Goal: Find specific page/section: Find specific page/section

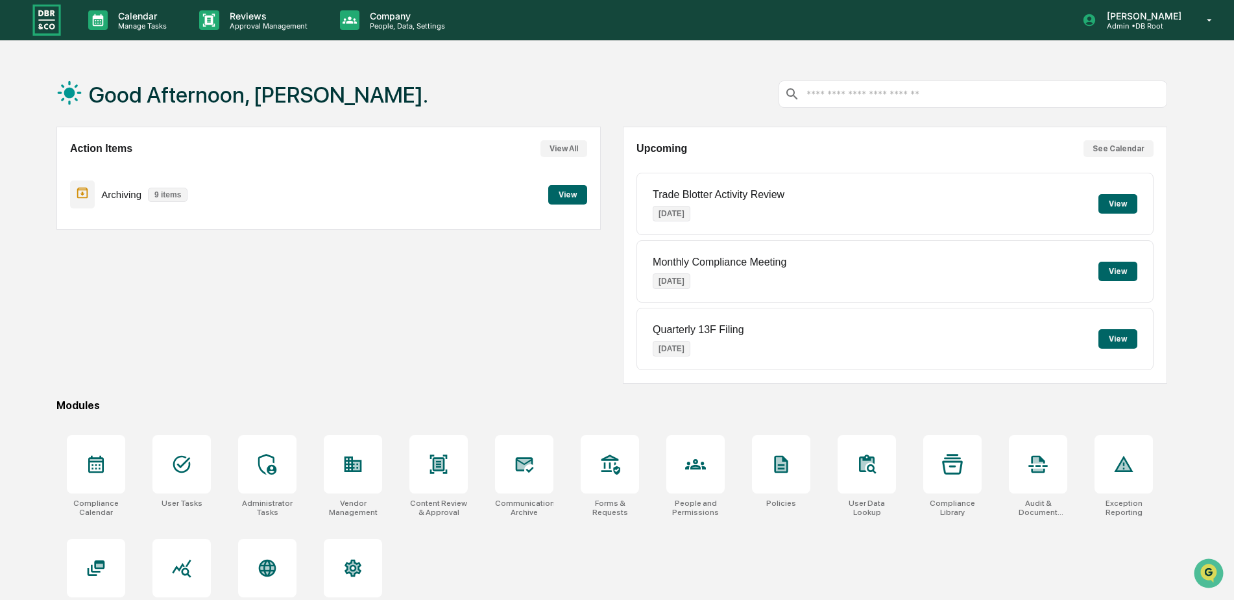
click at [1117, 204] on button "View" at bounding box center [1118, 203] width 39 height 19
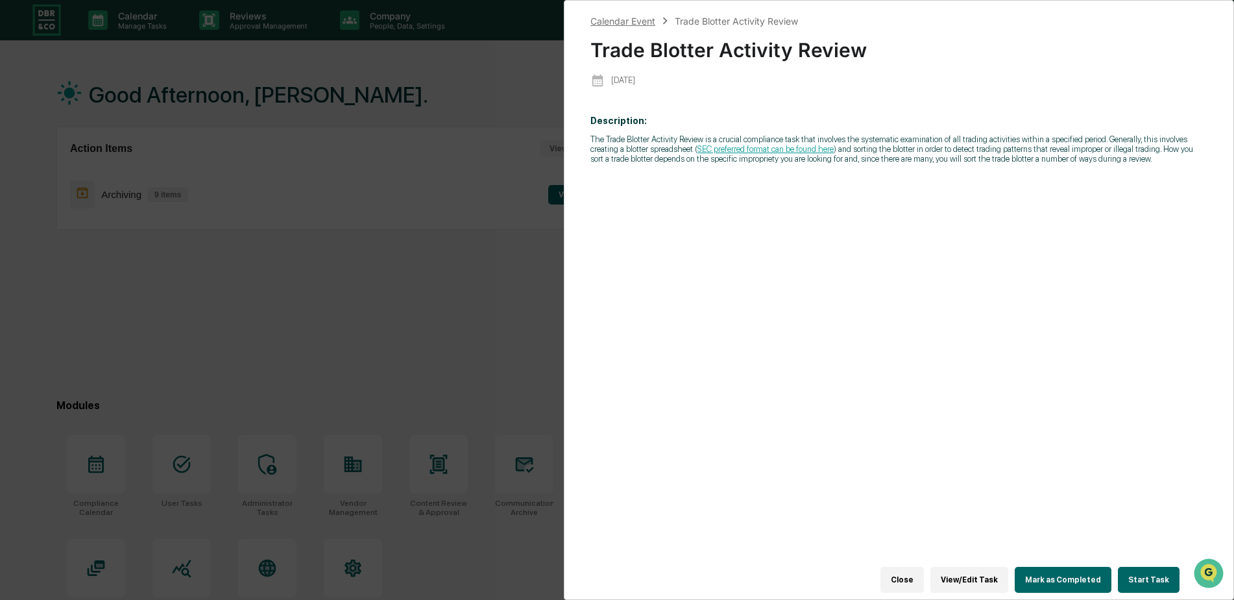
click at [625, 16] on div "Calendar Event" at bounding box center [623, 21] width 65 height 11
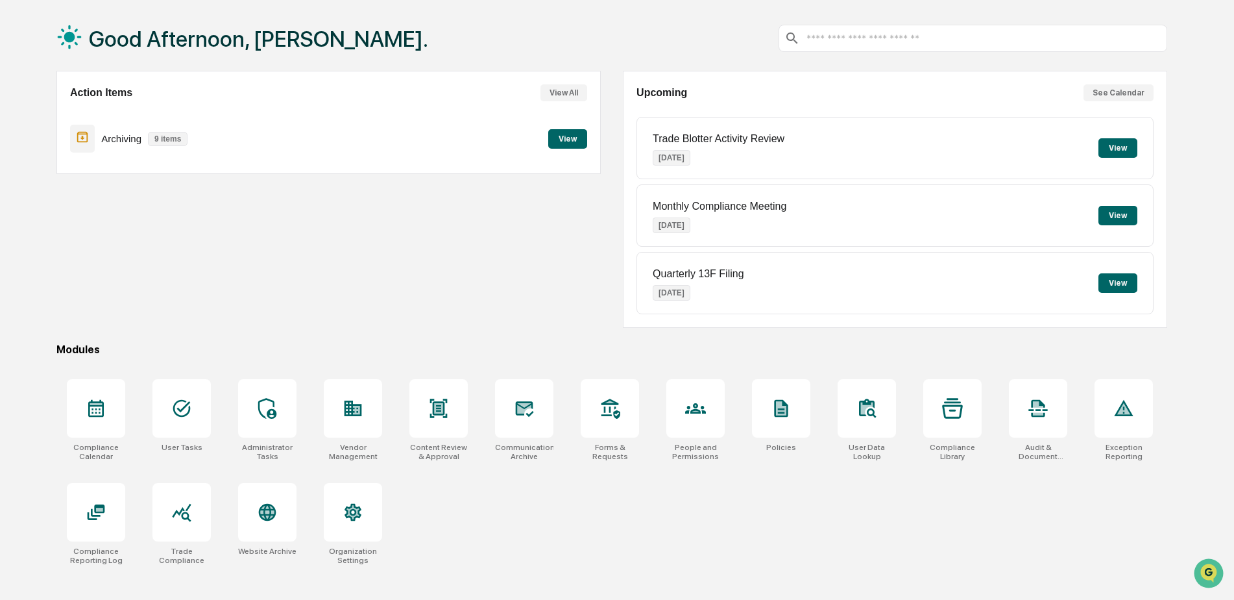
scroll to position [62, 0]
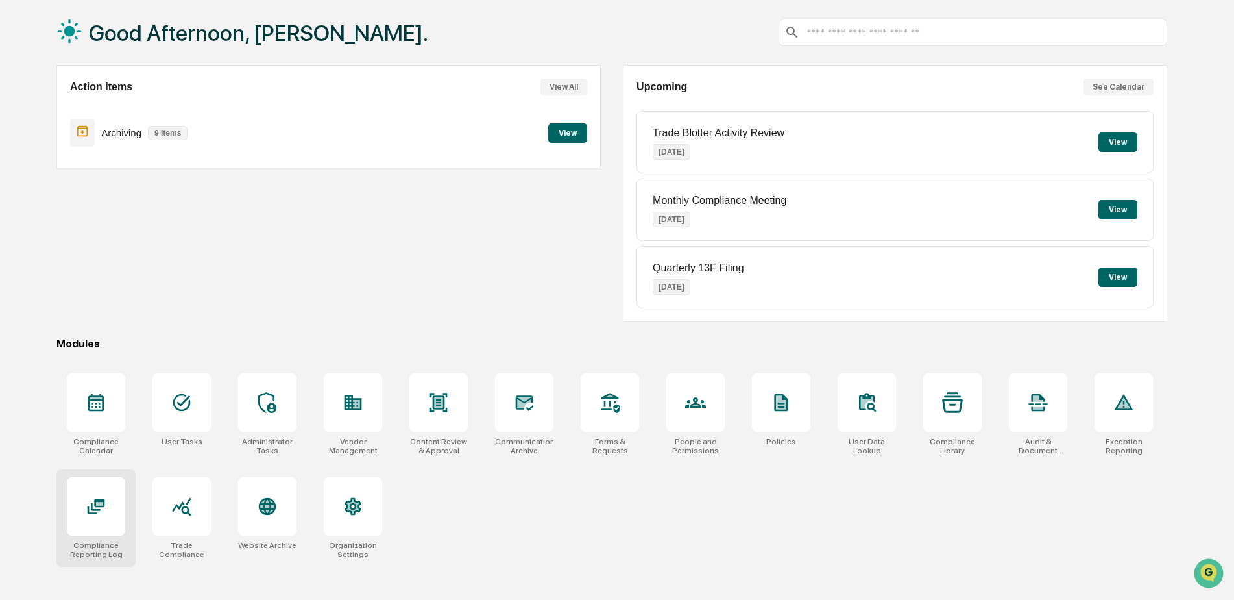
click at [90, 503] on icon at bounding box center [96, 506] width 21 height 21
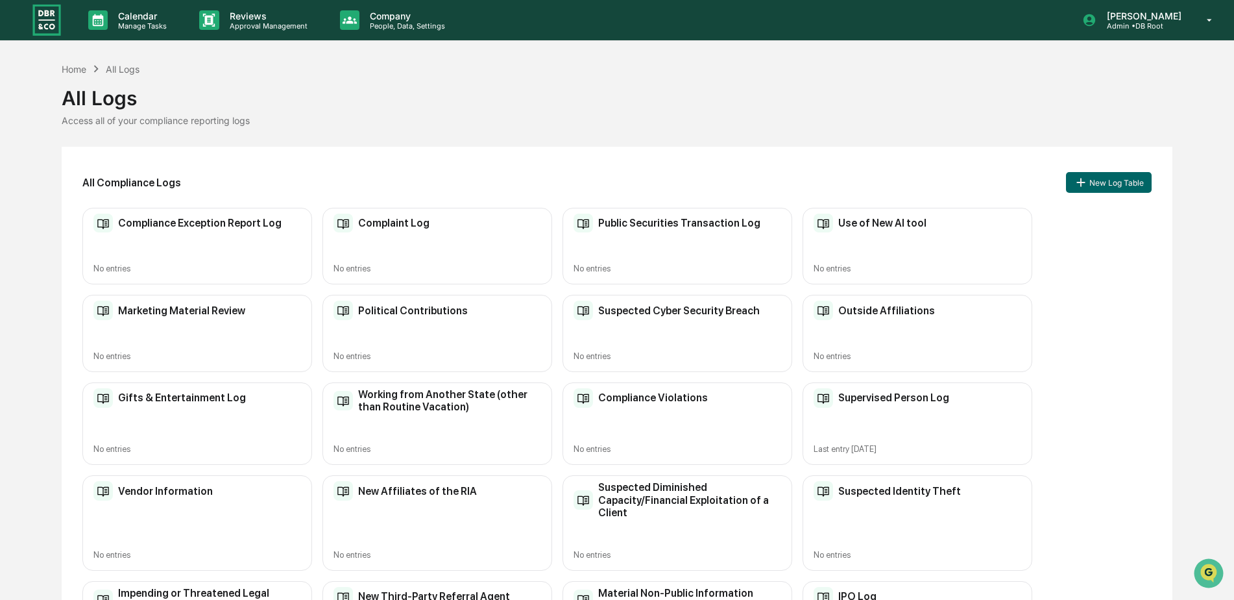
scroll to position [352, 0]
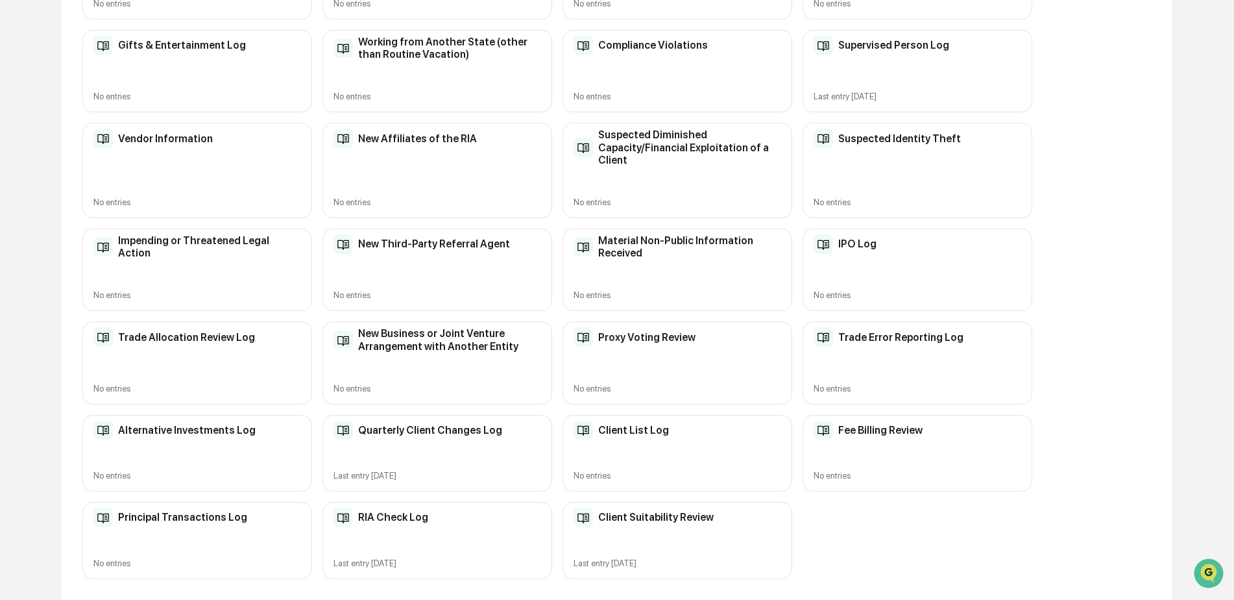
click at [182, 335] on h2 "Trade Allocation Review Log" at bounding box center [186, 337] width 137 height 12
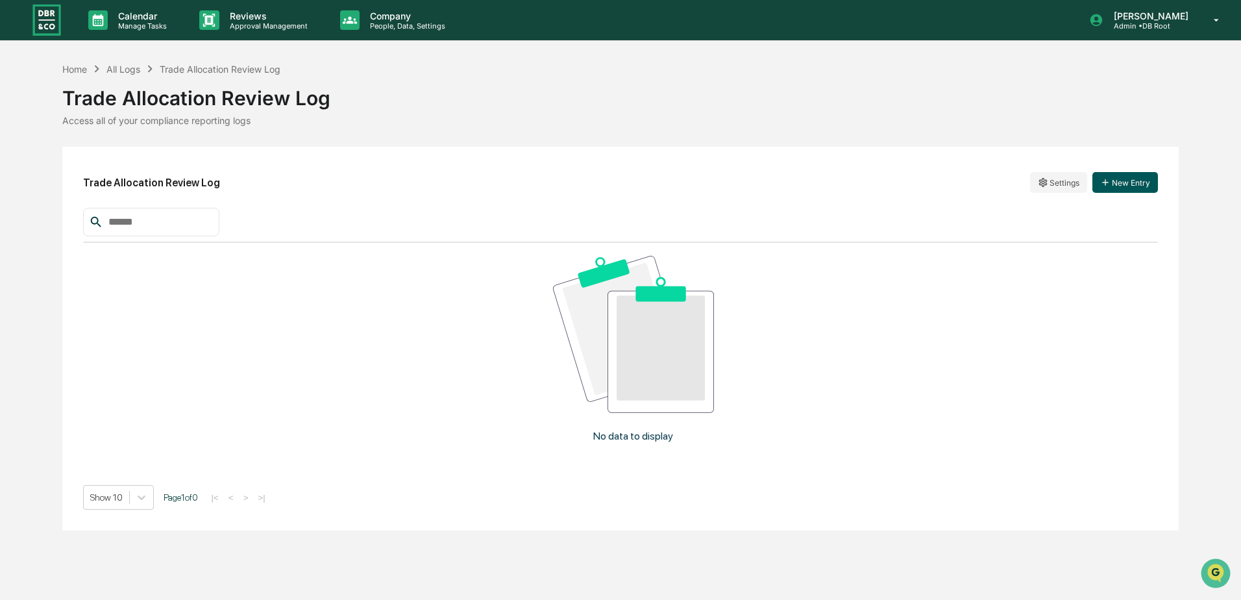
click at [1121, 182] on button "New Entry" at bounding box center [1125, 182] width 66 height 21
click at [121, 65] on div "All Logs" at bounding box center [123, 69] width 34 height 11
